Goal: Check status

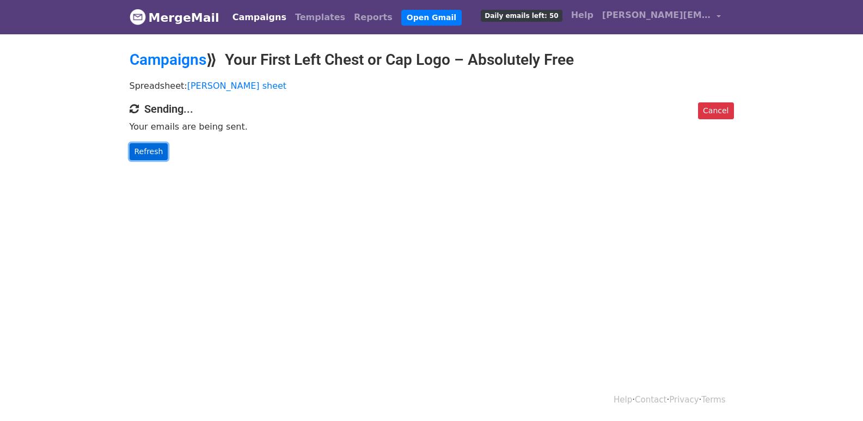
click at [141, 149] on link "Refresh" at bounding box center [149, 151] width 39 height 17
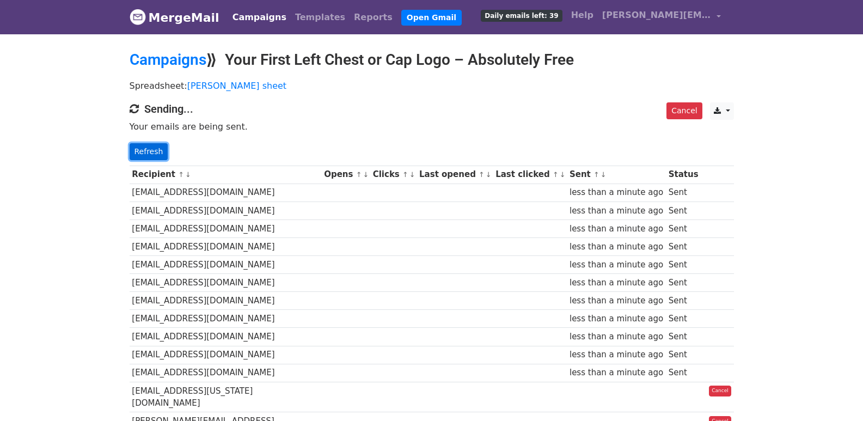
click at [142, 145] on link "Refresh" at bounding box center [149, 151] width 39 height 17
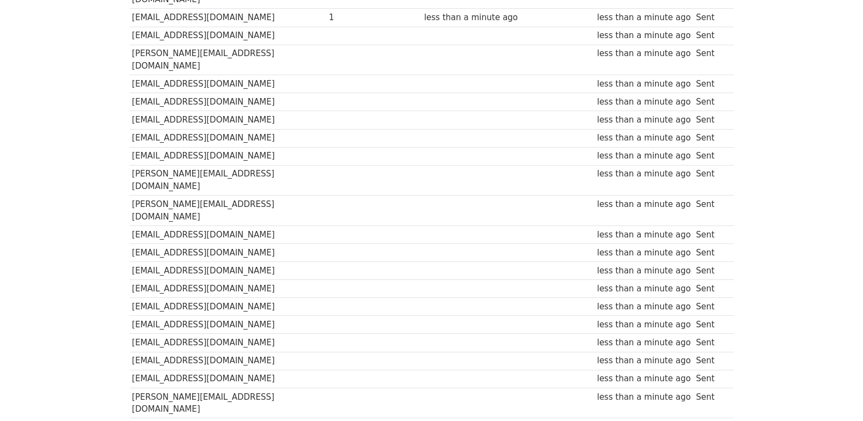
scroll to position [740, 0]
